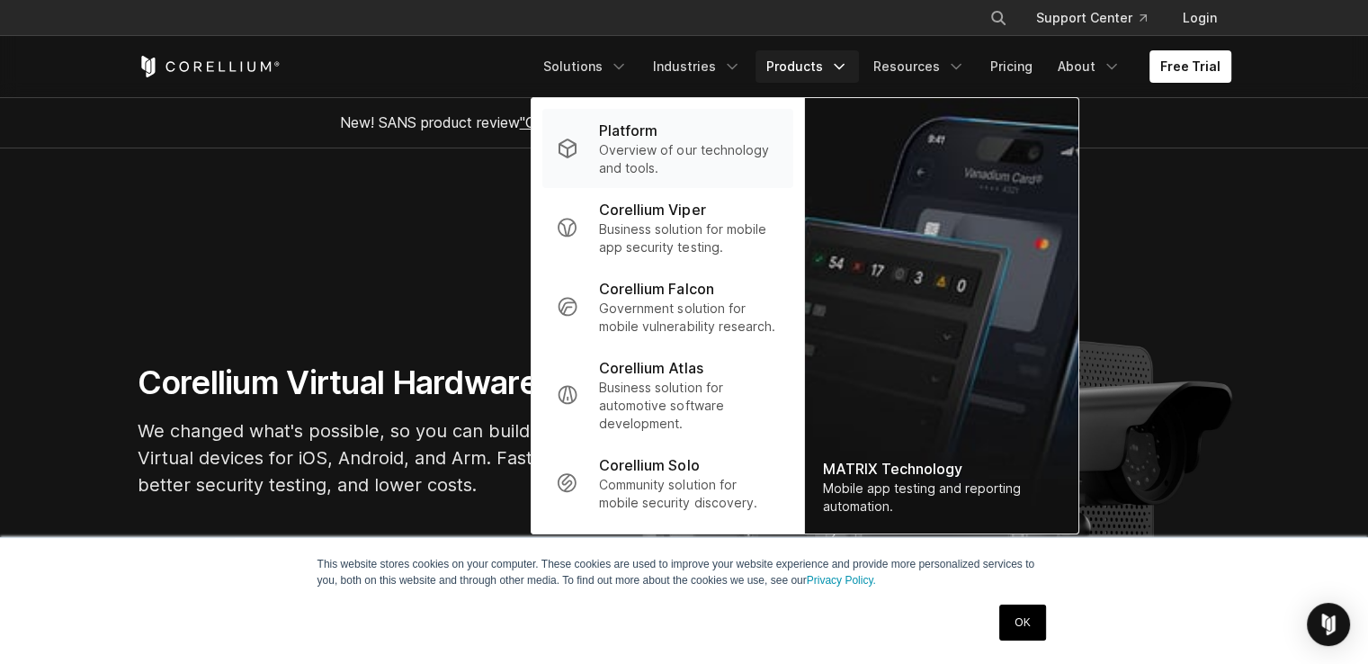
click at [691, 146] on p "Overview of our technology and tools." at bounding box center [688, 159] width 179 height 36
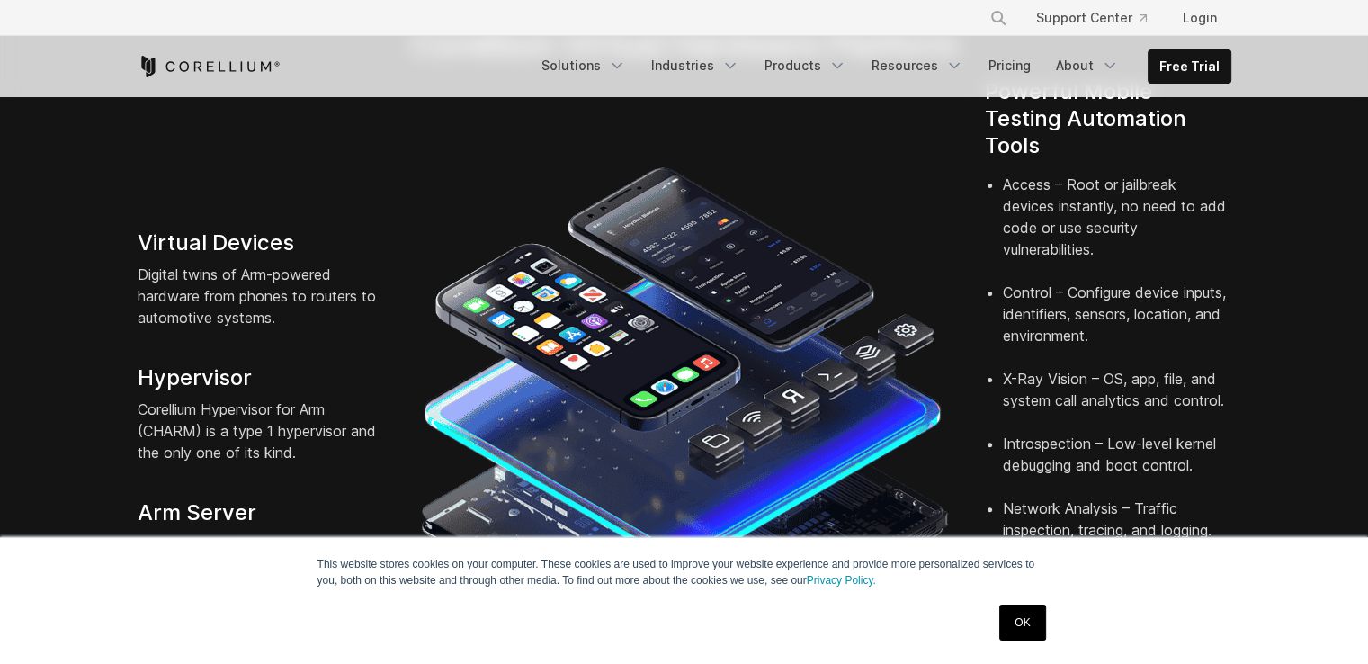
scroll to position [450, 0]
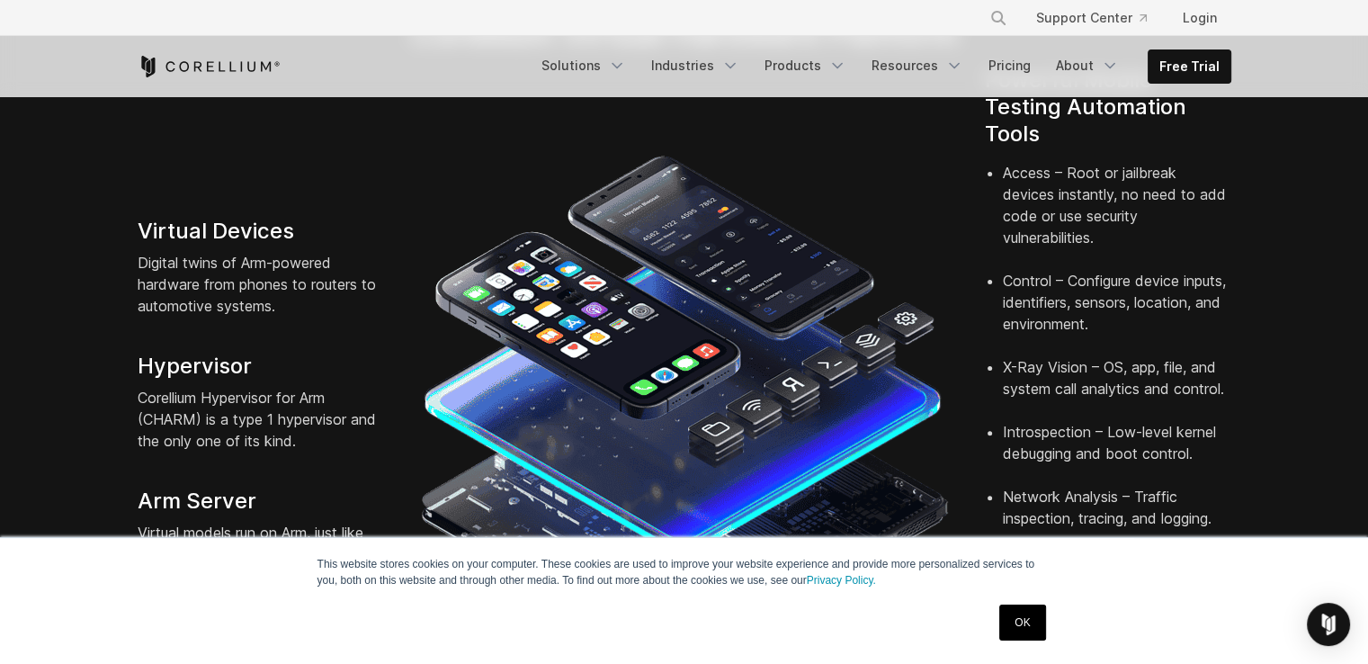
click at [1014, 619] on link "OK" at bounding box center [1022, 622] width 46 height 36
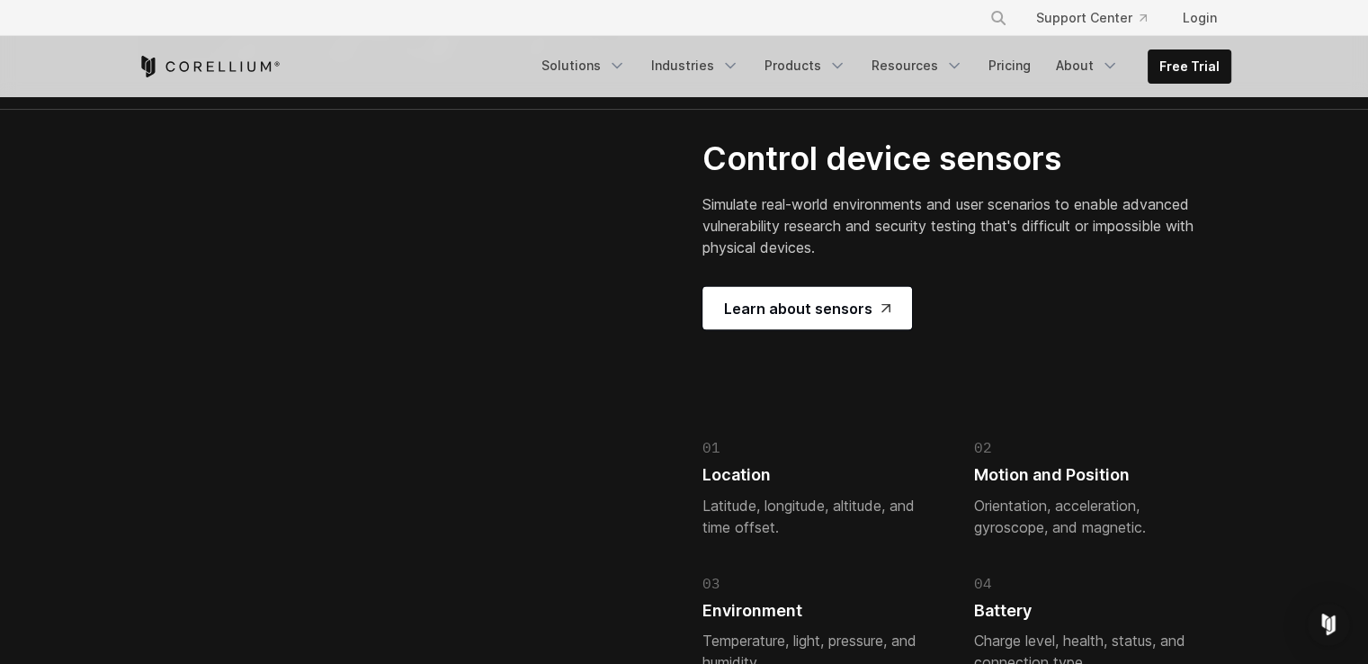
scroll to position [3866, 0]
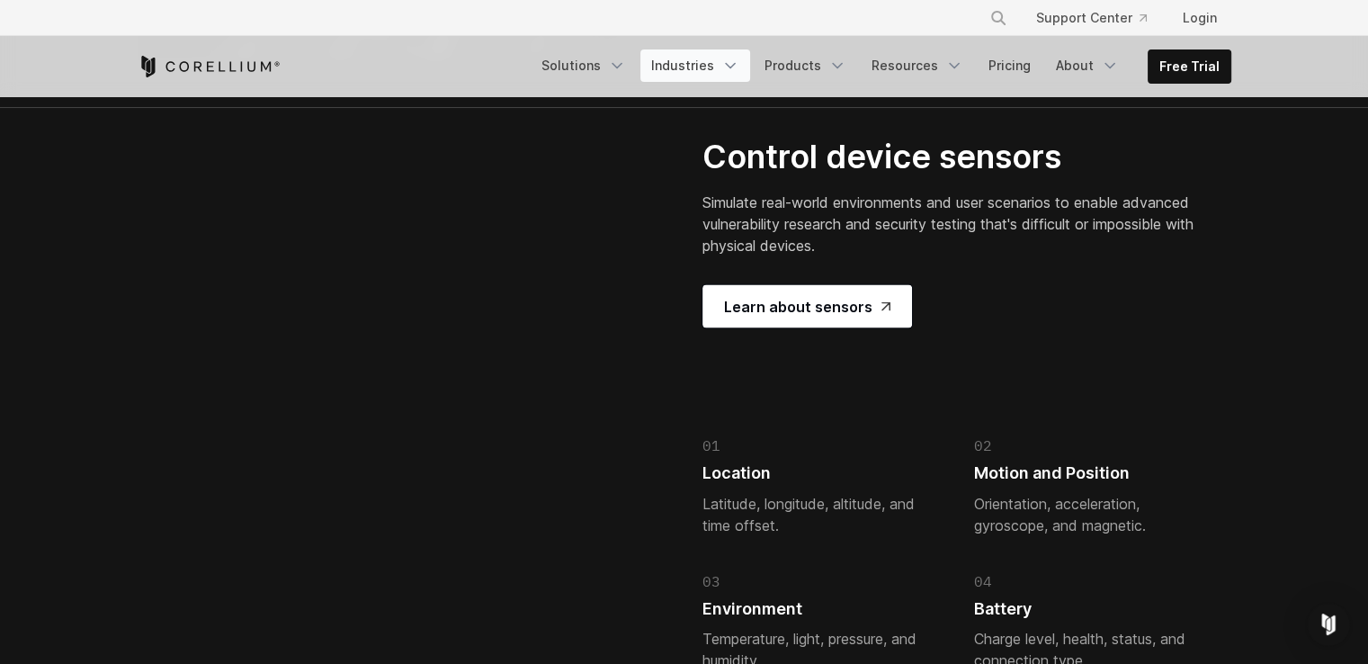
click at [714, 57] on link "Industries" at bounding box center [695, 65] width 110 height 32
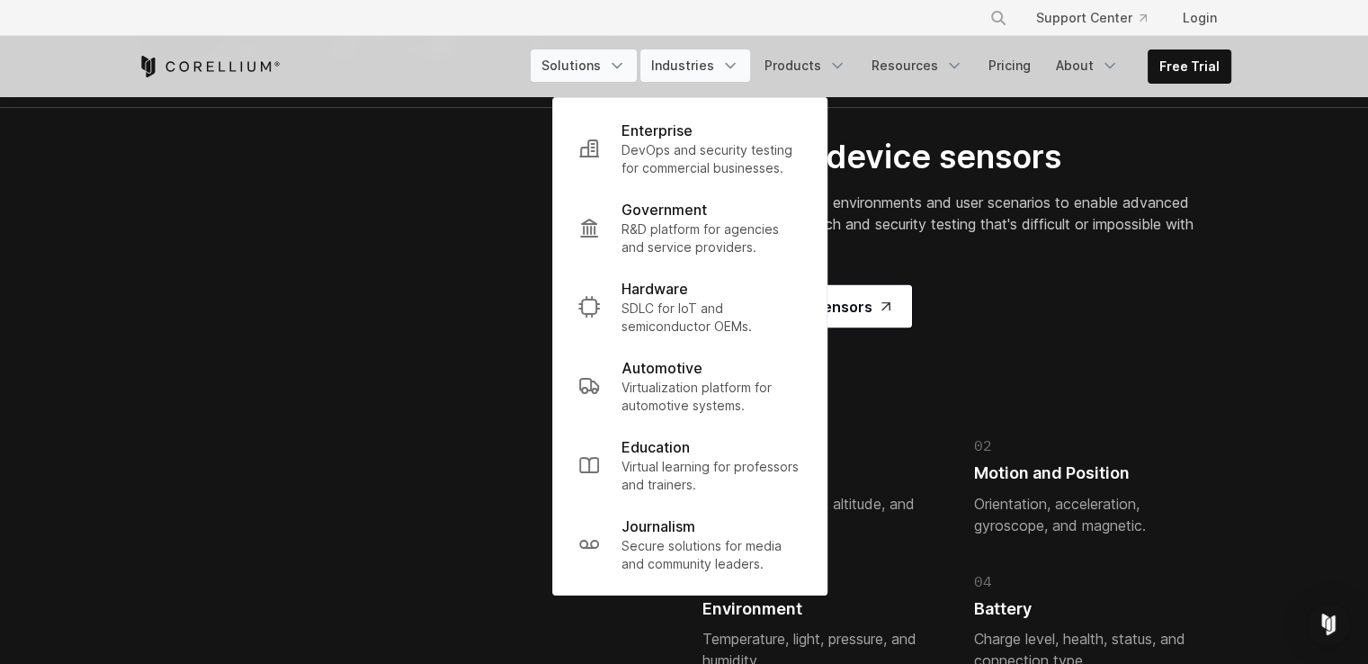
click at [601, 75] on link "Solutions" at bounding box center [583, 65] width 106 height 32
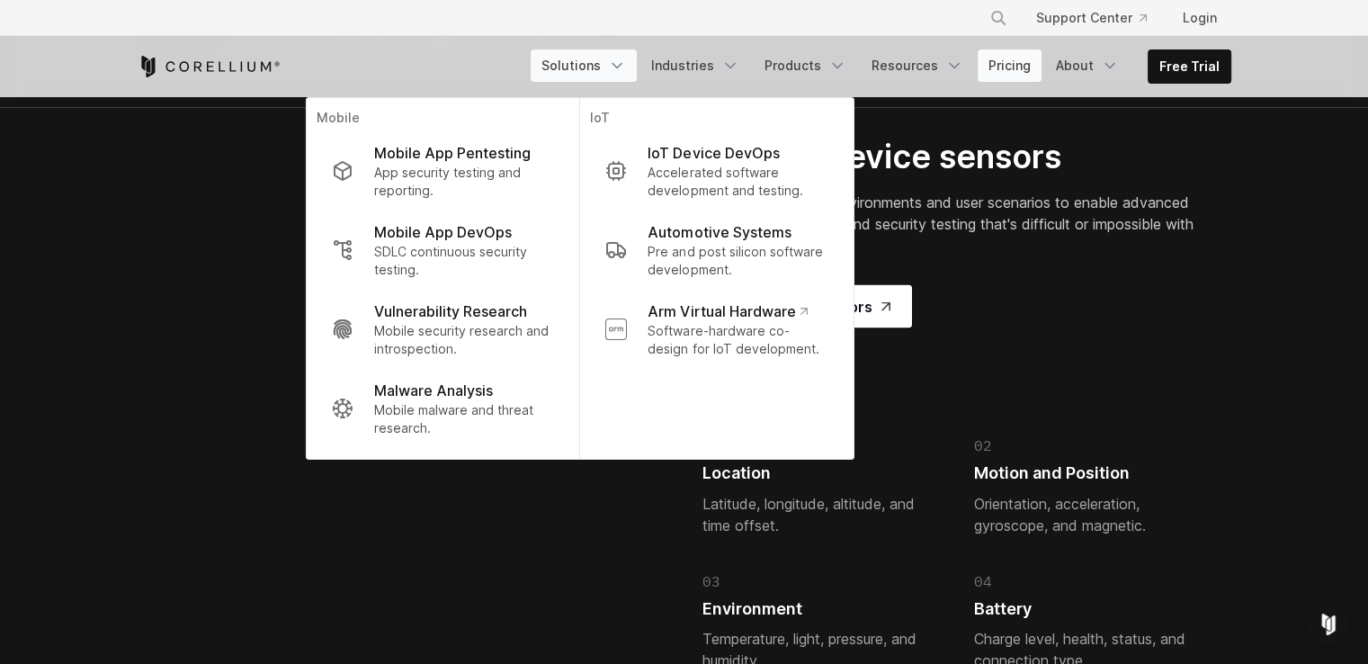
click at [1028, 65] on link "Pricing" at bounding box center [1009, 65] width 64 height 32
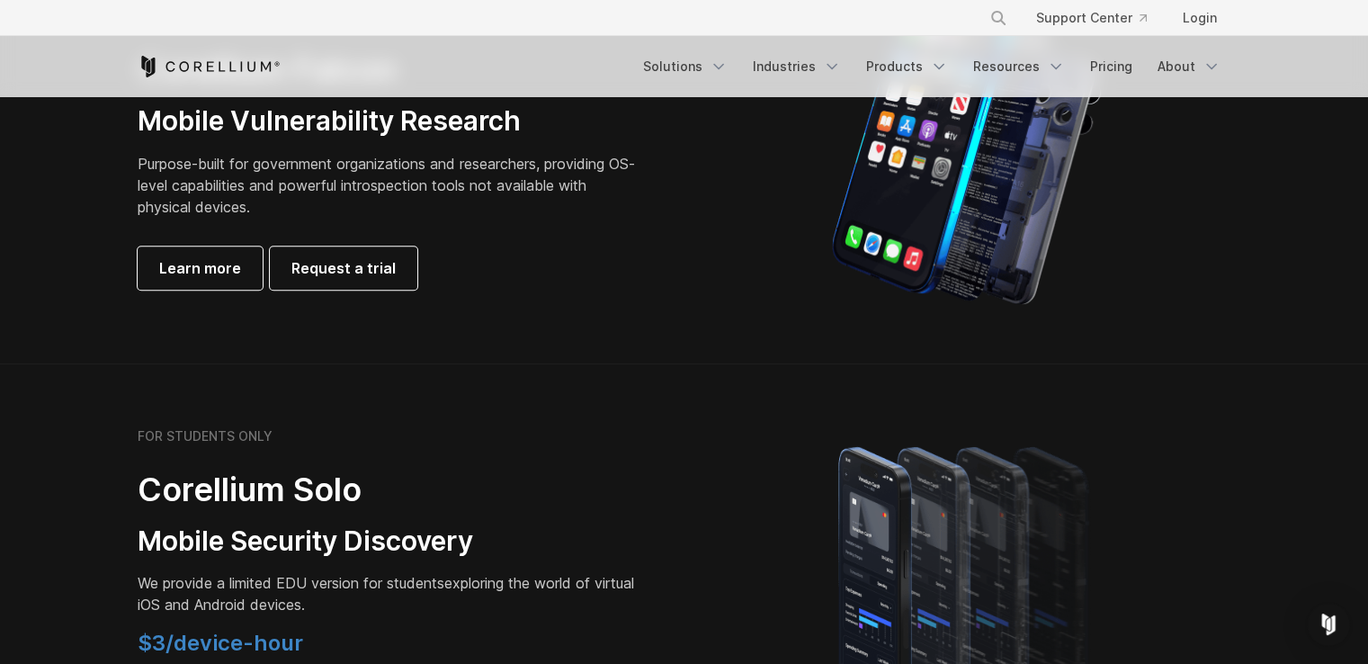
scroll to position [989, 0]
